Goal: Navigation & Orientation: Find specific page/section

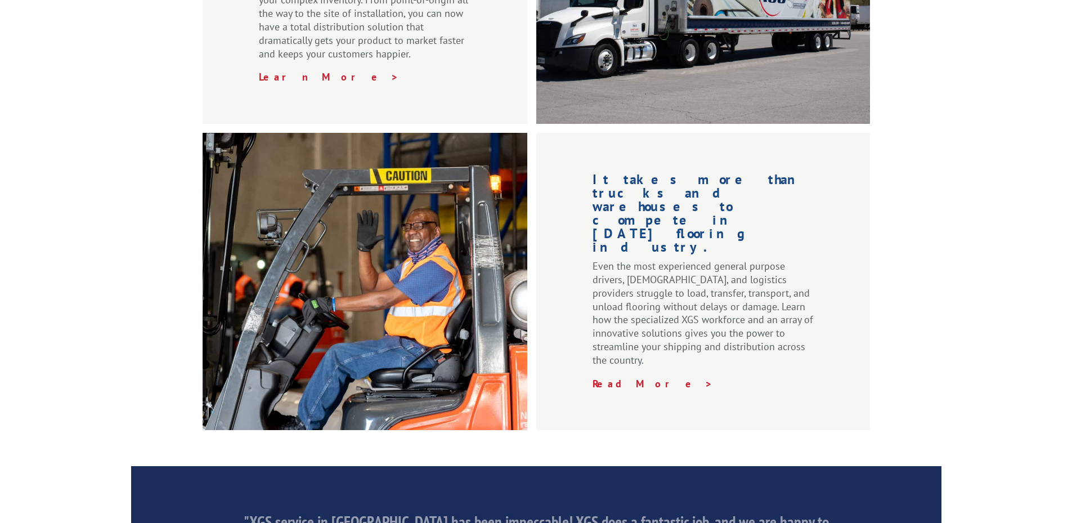
scroll to position [1657, 0]
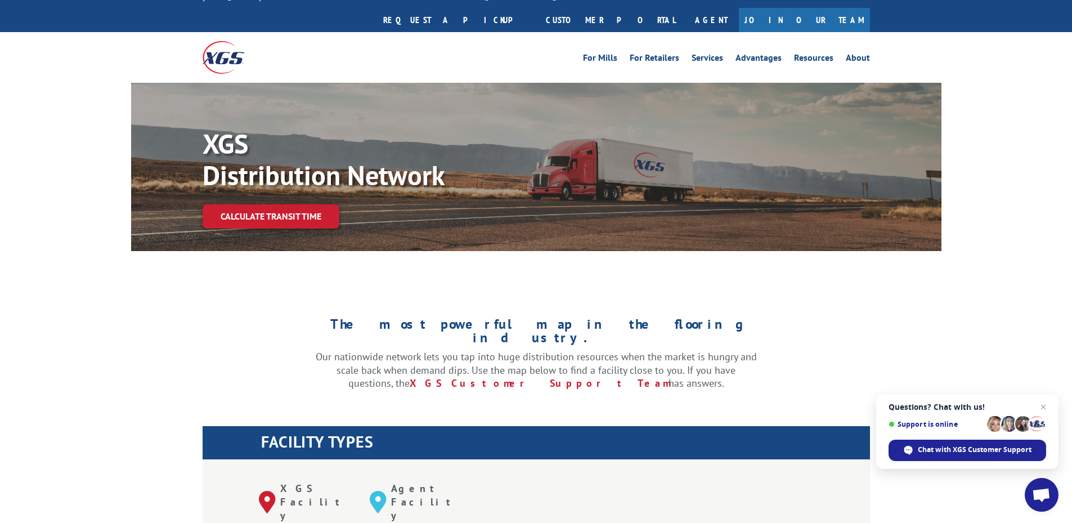
scroll to position [394, 0]
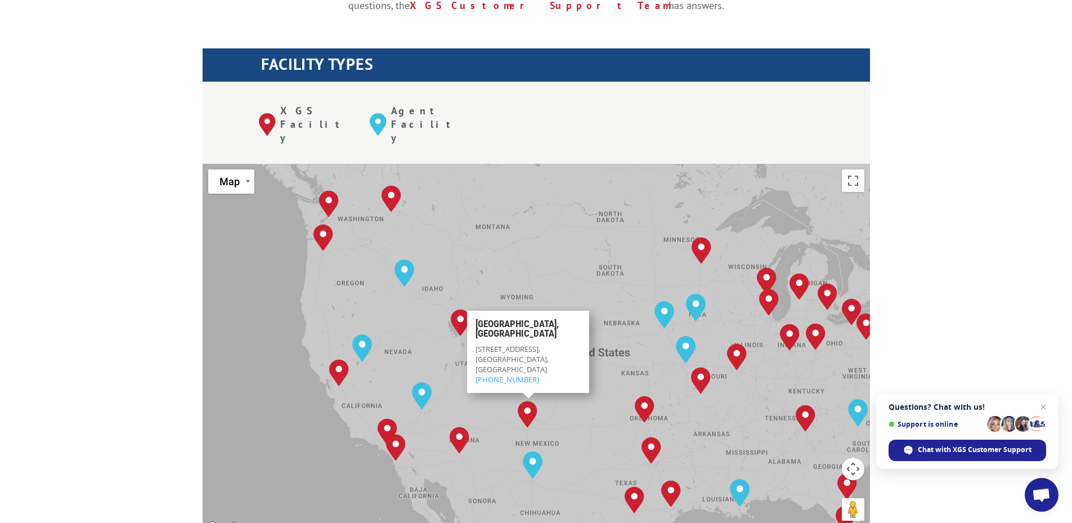
drag, startPoint x: 437, startPoint y: 296, endPoint x: 397, endPoint y: 326, distance: 50.7
click at [544, 335] on div "[GEOGRAPHIC_DATA], [GEOGRAPHIC_DATA] [GEOGRAPHIC_DATA], [GEOGRAPHIC_DATA] [GEOG…" at bounding box center [537, 349] width 668 height 370
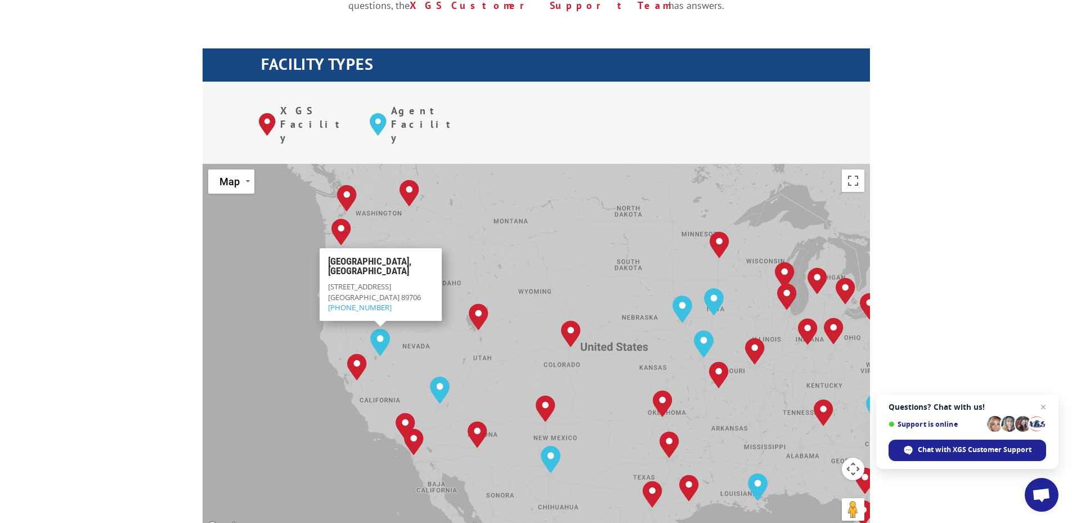
click at [387, 324] on img "Reno, NV" at bounding box center [380, 342] width 29 height 36
click at [433, 290] on div "[GEOGRAPHIC_DATA], [GEOGRAPHIC_DATA] [GEOGRAPHIC_DATA], [GEOGRAPHIC_DATA] [GEOG…" at bounding box center [537, 349] width 668 height 370
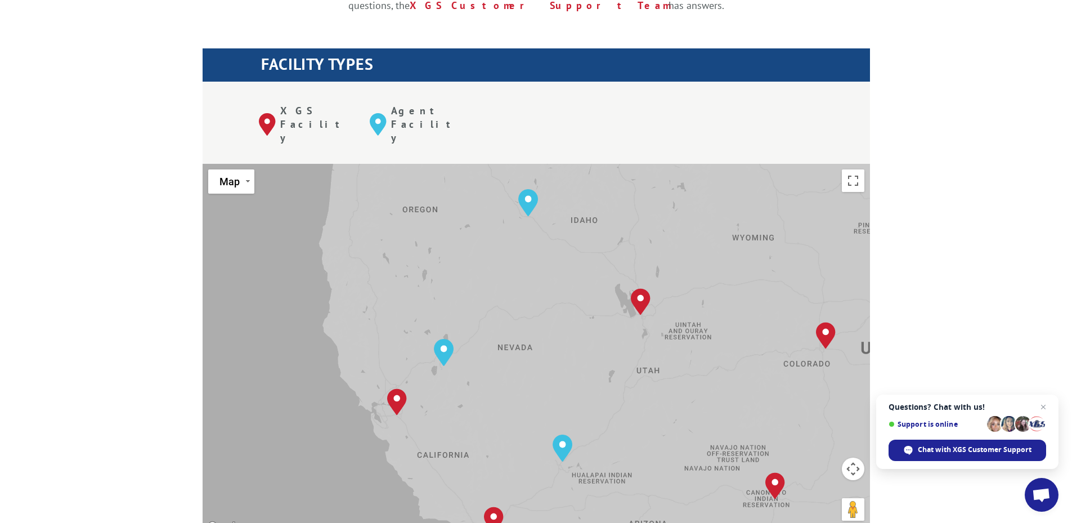
drag, startPoint x: 414, startPoint y: 297, endPoint x: 534, endPoint y: 297, distance: 120.5
click at [534, 297] on div "[GEOGRAPHIC_DATA], [GEOGRAPHIC_DATA] [GEOGRAPHIC_DATA], [GEOGRAPHIC_DATA] [GEOG…" at bounding box center [537, 349] width 668 height 370
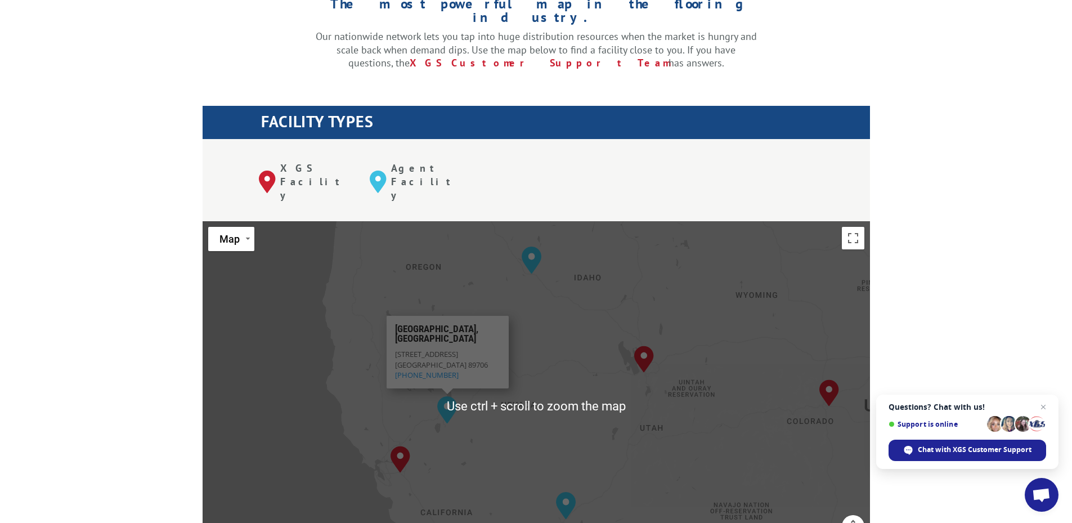
scroll to position [338, 0]
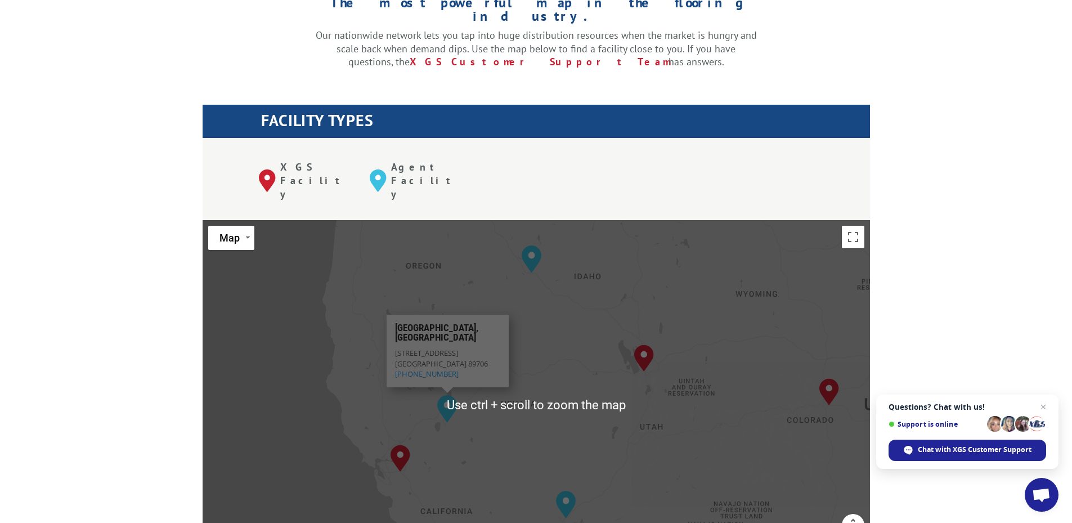
click at [511, 412] on div "[GEOGRAPHIC_DATA], [GEOGRAPHIC_DATA] [GEOGRAPHIC_DATA], [GEOGRAPHIC_DATA] [GEOG…" at bounding box center [537, 405] width 668 height 370
click at [520, 409] on div "[GEOGRAPHIC_DATA], [GEOGRAPHIC_DATA] [GEOGRAPHIC_DATA], [GEOGRAPHIC_DATA] [GEOG…" at bounding box center [537, 405] width 668 height 370
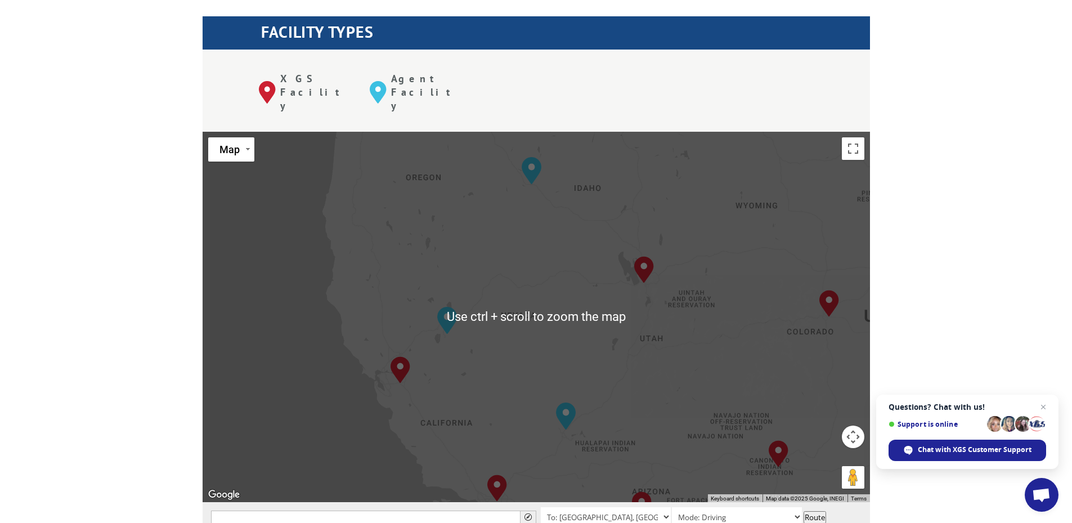
scroll to position [450, 0]
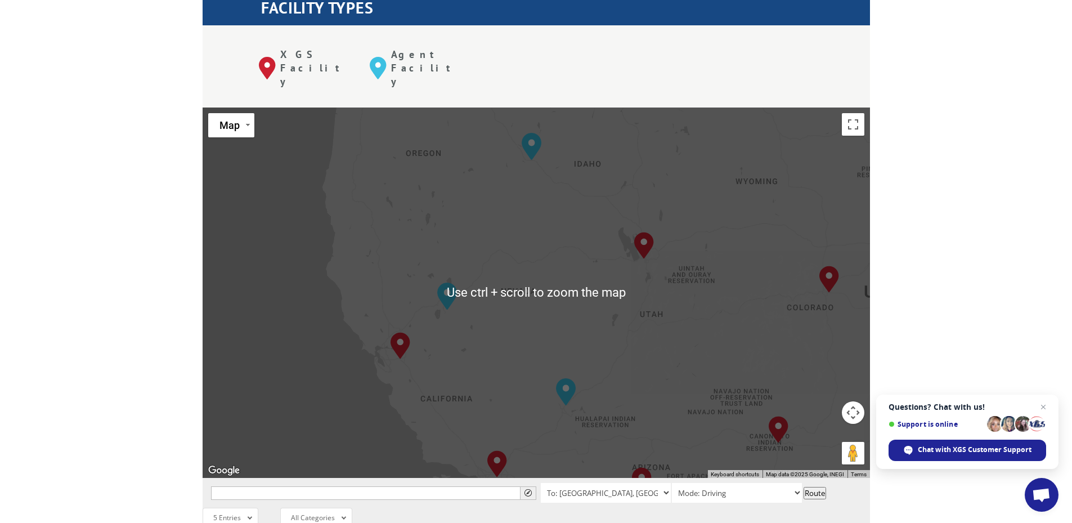
click at [670, 331] on div "[GEOGRAPHIC_DATA], [GEOGRAPHIC_DATA] [GEOGRAPHIC_DATA], [GEOGRAPHIC_DATA] [GEOG…" at bounding box center [537, 293] width 668 height 370
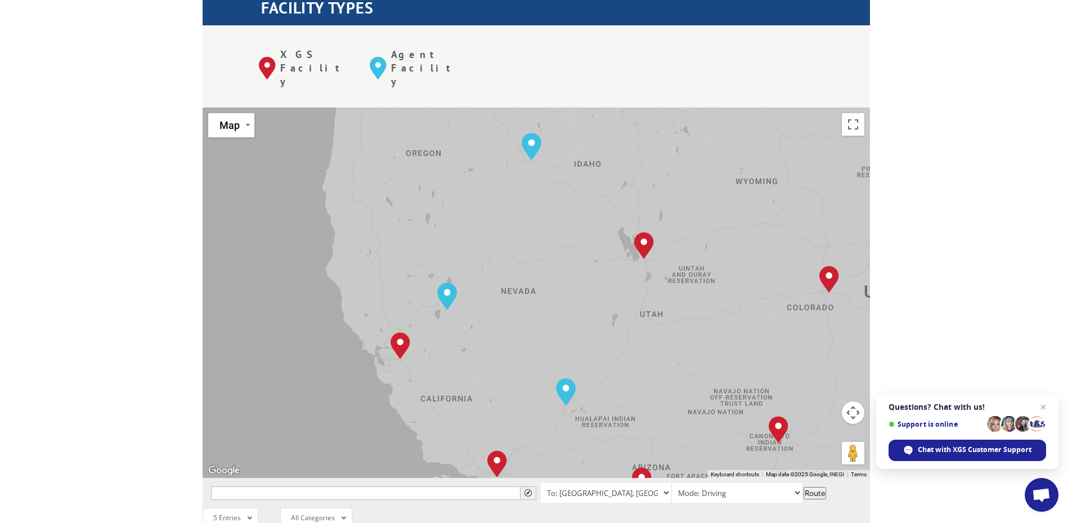
click at [846, 401] on button "Map camera controls" at bounding box center [853, 412] width 23 height 23
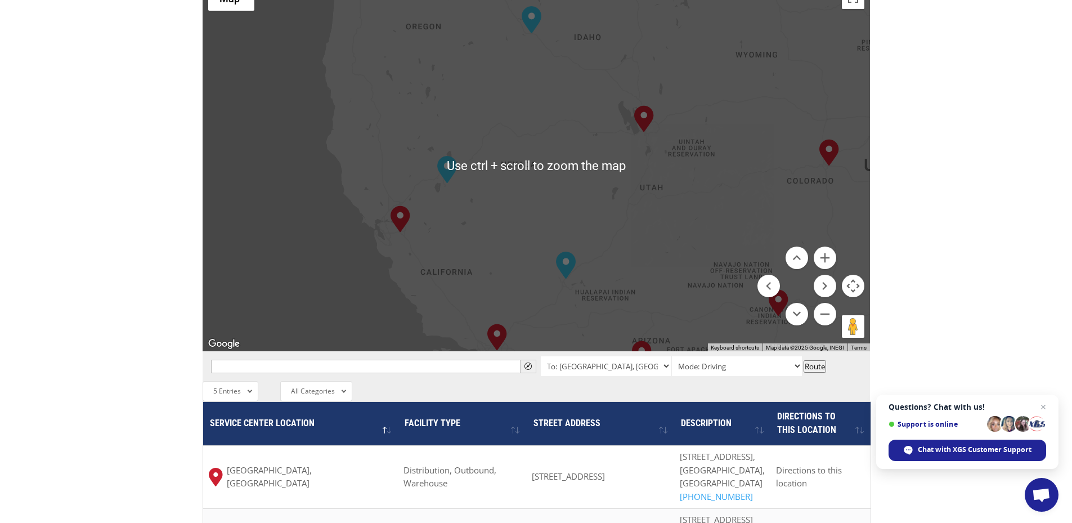
scroll to position [675, 0]
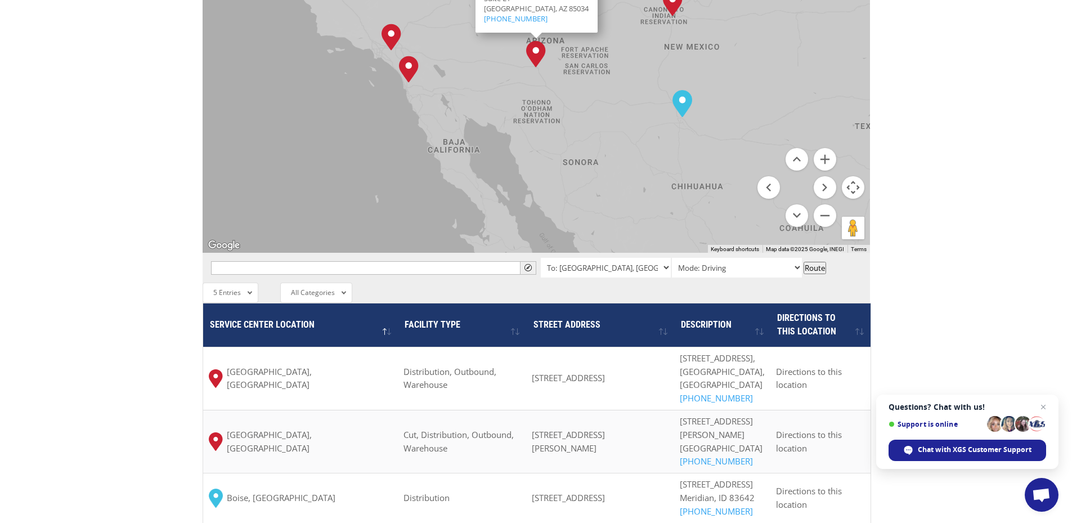
drag, startPoint x: 633, startPoint y: 154, endPoint x: 665, endPoint y: 241, distance: 93.5
click at [665, 241] on div "To navigate the map with touch gestures double-tap and hold your finger on the …" at bounding box center [537, 289] width 668 height 815
drag, startPoint x: 603, startPoint y: 213, endPoint x: 737, endPoint y: 208, distance: 133.5
click at [718, 253] on div " To: [GEOGRAPHIC_DATA], [GEOGRAPHIC_DATA] To: [GEOGRAPHIC_DATA], [GEOGRAPHIC_D…" at bounding box center [537, 268] width 668 height 30
click at [631, 132] on div "[GEOGRAPHIC_DATA], [GEOGRAPHIC_DATA] [GEOGRAPHIC_DATA], [GEOGRAPHIC_DATA] [GEOG…" at bounding box center [537, 67] width 668 height 370
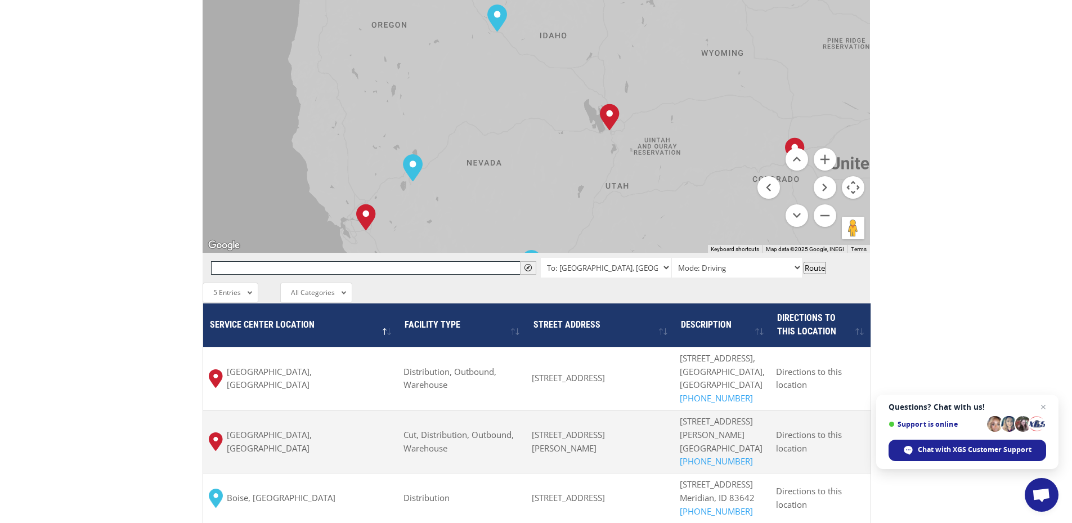
drag, startPoint x: 399, startPoint y: 120, endPoint x: 473, endPoint y: 424, distance: 313.0
click at [473, 424] on div "To navigate the map with touch gestures double-tap and hold your finger on the …" at bounding box center [537, 289] width 668 height 815
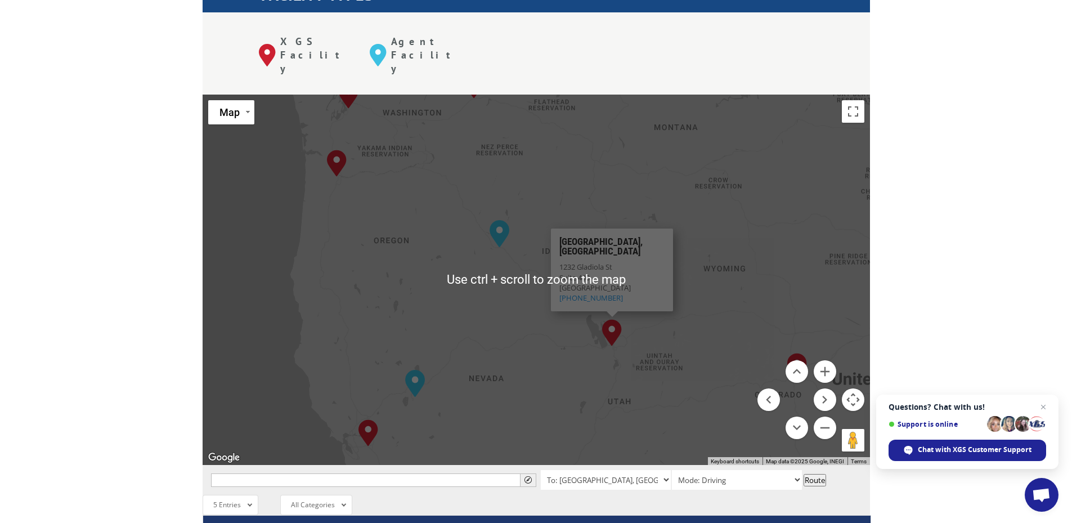
scroll to position [450, 0]
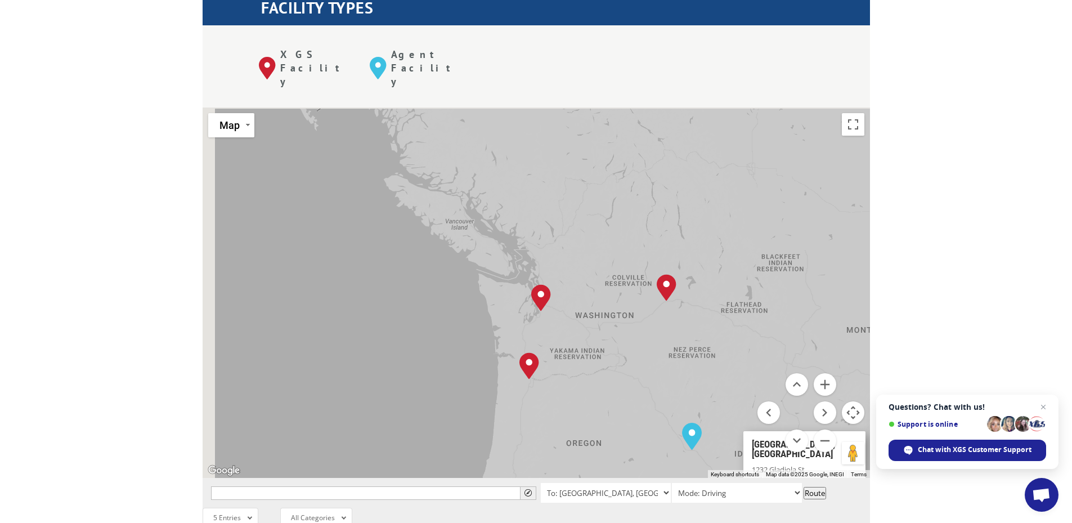
drag, startPoint x: 353, startPoint y: 186, endPoint x: 896, endPoint y: 311, distance: 556.3
click at [660, 377] on div "[GEOGRAPHIC_DATA], [GEOGRAPHIC_DATA] [GEOGRAPHIC_DATA], [GEOGRAPHIC_DATA] [GEOG…" at bounding box center [537, 293] width 668 height 370
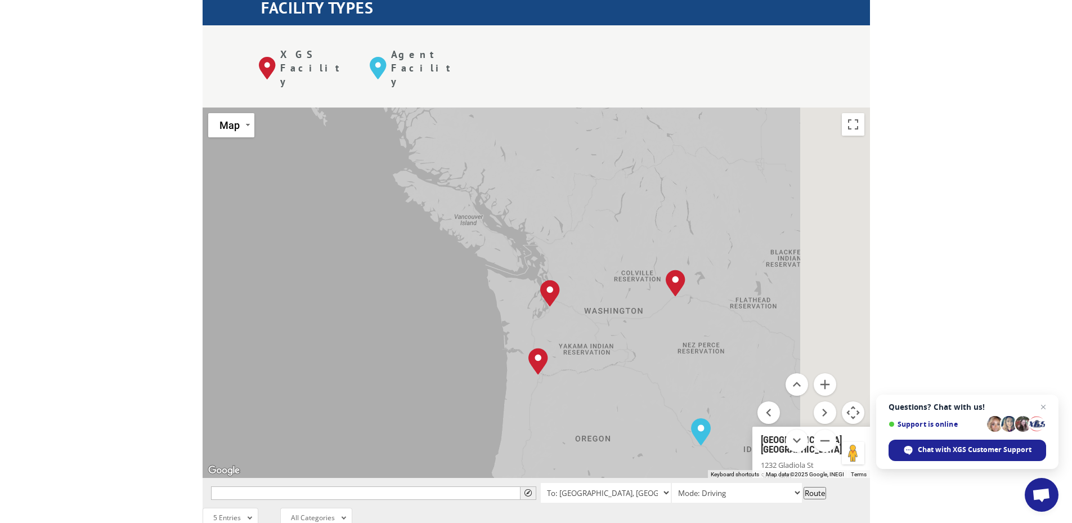
drag, startPoint x: 729, startPoint y: 239, endPoint x: 247, endPoint y: 227, distance: 482.5
click at [253, 223] on div "[GEOGRAPHIC_DATA], [GEOGRAPHIC_DATA] [GEOGRAPHIC_DATA], [GEOGRAPHIC_DATA] [GEOG…" at bounding box center [537, 293] width 668 height 370
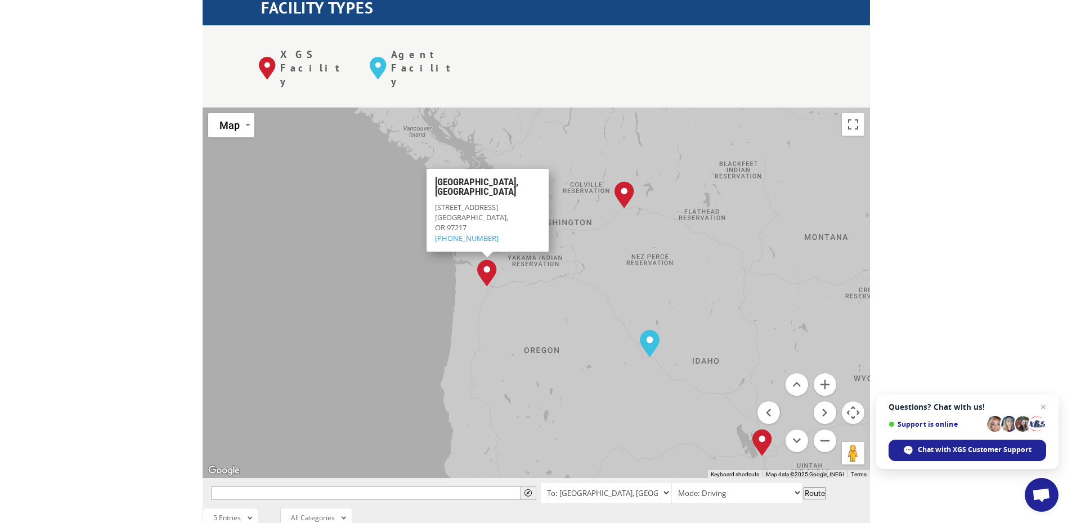
drag, startPoint x: 542, startPoint y: 338, endPoint x: 536, endPoint y: 271, distance: 67.8
click at [522, 236] on div "[GEOGRAPHIC_DATA], [GEOGRAPHIC_DATA] [GEOGRAPHIC_DATA], [GEOGRAPHIC_DATA] [GEOG…" at bounding box center [537, 293] width 668 height 370
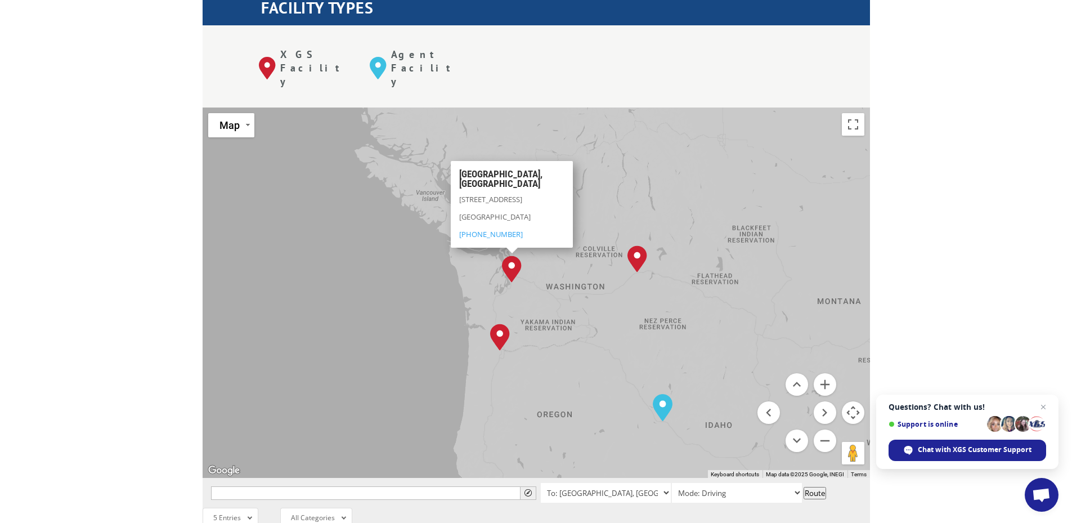
drag, startPoint x: 547, startPoint y: 246, endPoint x: 1031, endPoint y: 245, distance: 483.5
click at [582, 344] on div "[GEOGRAPHIC_DATA], [GEOGRAPHIC_DATA] [GEOGRAPHIC_DATA], [GEOGRAPHIC_DATA] [GEOG…" at bounding box center [537, 293] width 668 height 370
